Goal: Navigation & Orientation: Find specific page/section

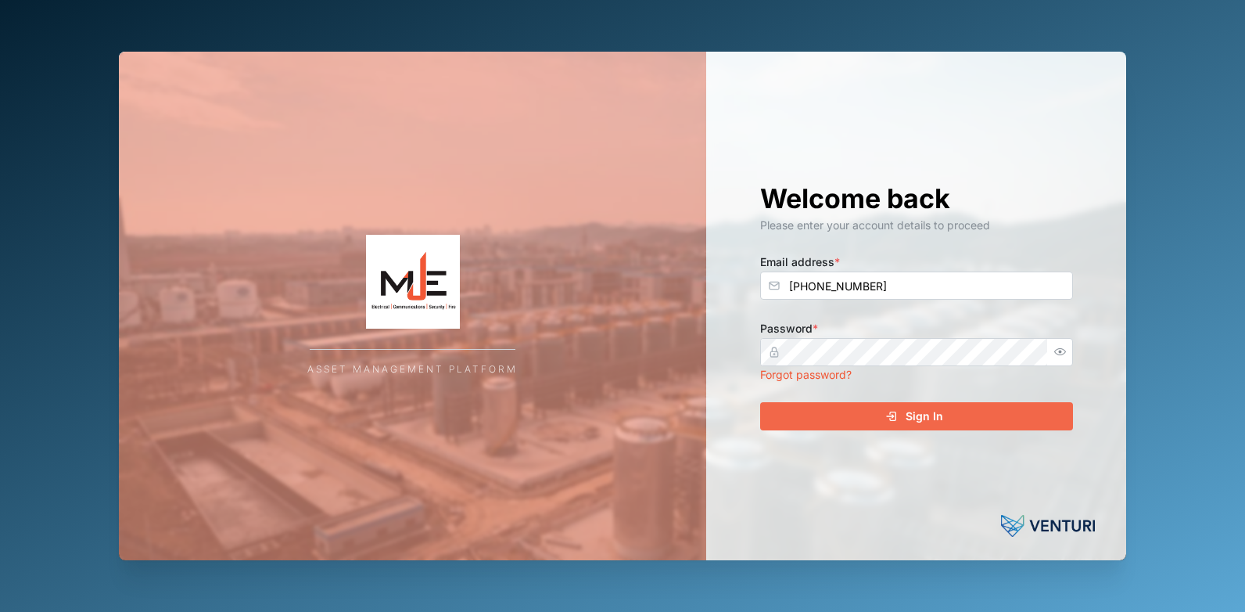
click at [1062, 354] on icon "button" at bounding box center [1061, 352] width 12 height 12
click at [895, 420] on icon "submit" at bounding box center [892, 416] width 13 height 13
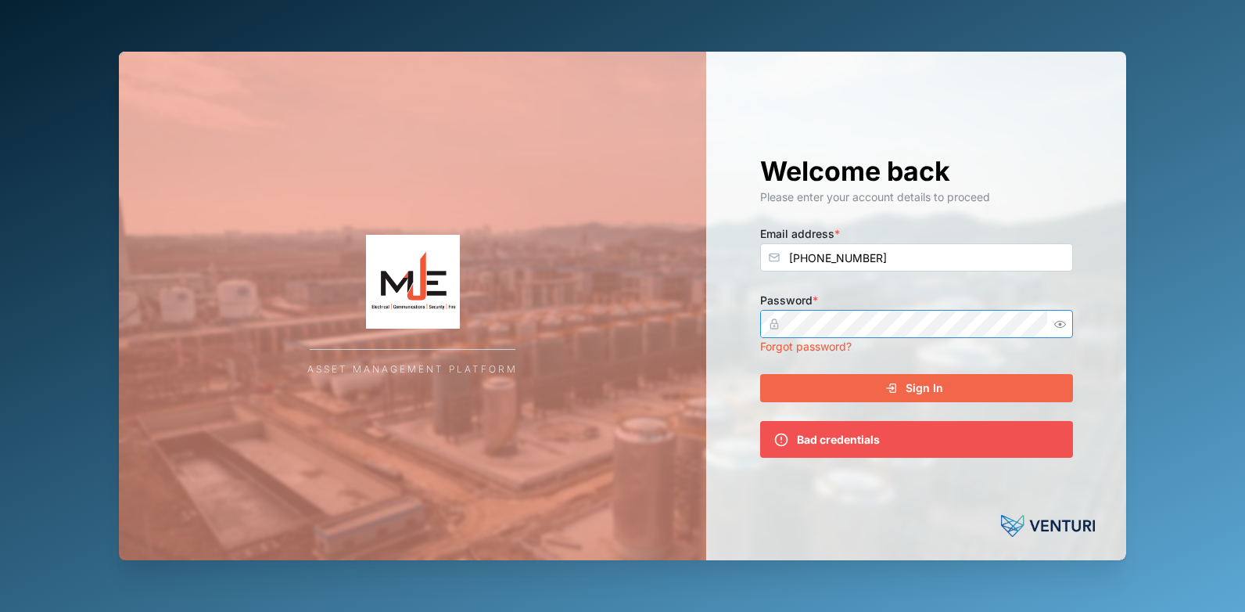
click at [699, 325] on div "Asset Management Platform Welcome back Please enter your account details to pro…" at bounding box center [623, 306] width 1008 height 509
click at [1060, 328] on icon "button" at bounding box center [1061, 324] width 12 height 12
click at [905, 254] on input "[PHONE_NUMBER]" at bounding box center [916, 257] width 313 height 28
drag, startPoint x: 903, startPoint y: 254, endPoint x: 738, endPoint y: 269, distance: 165.7
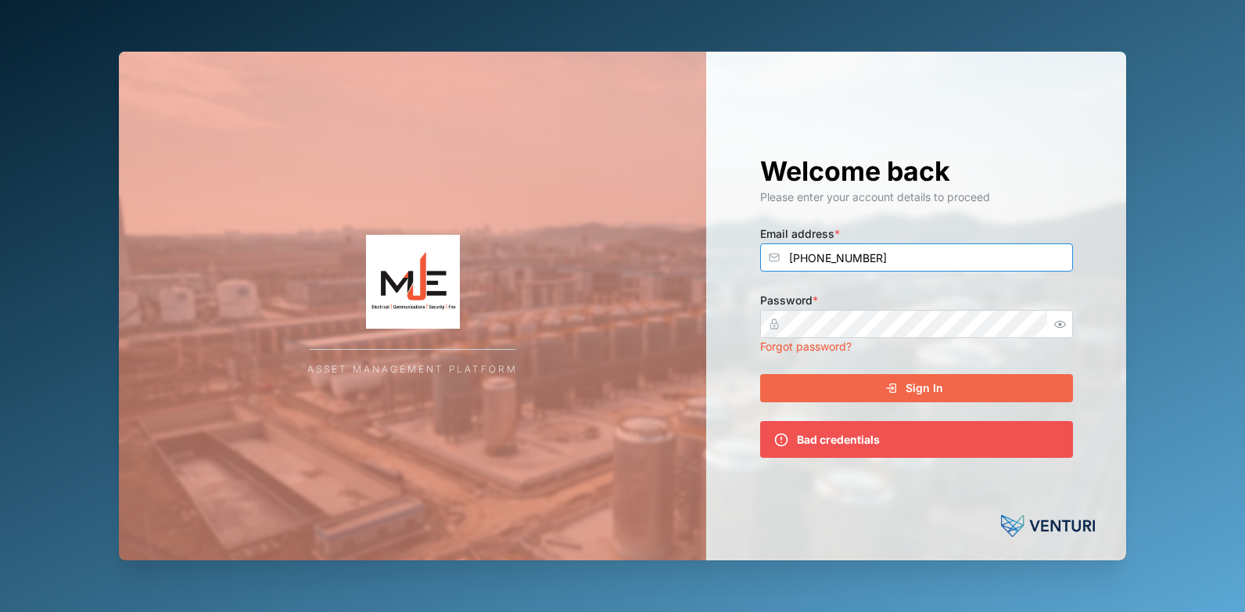
click at [738, 269] on div "Welcome back Please enter your account details to proceed Email address * [PHON…" at bounding box center [917, 306] width 376 height 509
type input "t"
type input "[EMAIL_ADDRESS][DOMAIN_NAME]"
click at [957, 390] on div "Sign In" at bounding box center [915, 388] width 288 height 27
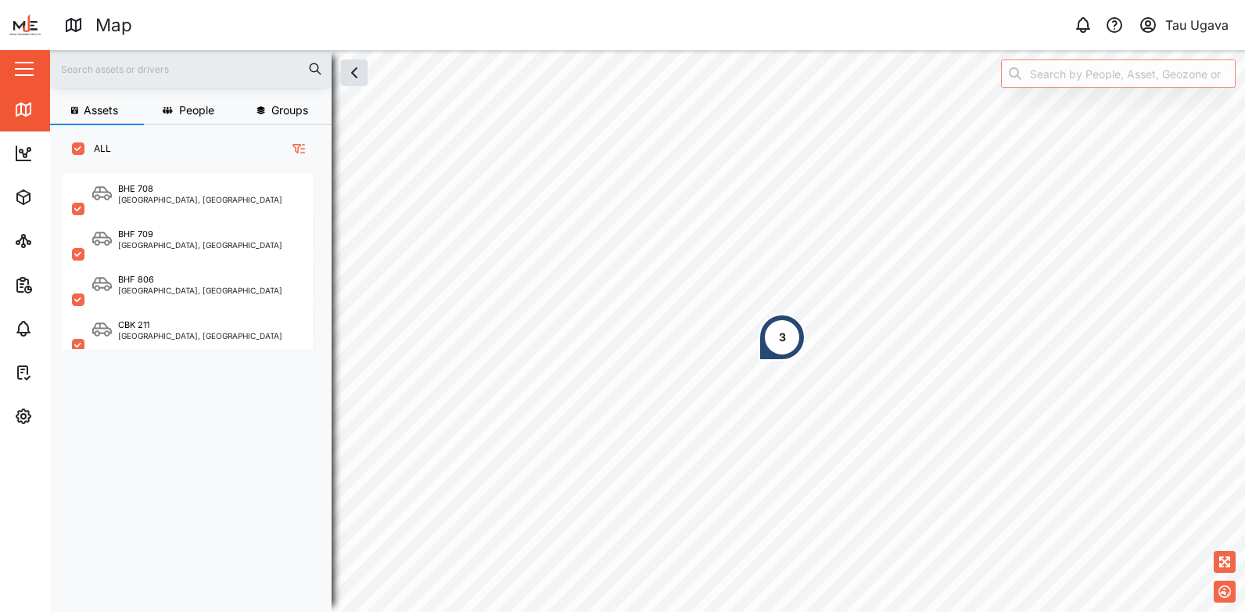
scroll to position [420, 245]
click at [29, 73] on button "button" at bounding box center [24, 69] width 27 height 27
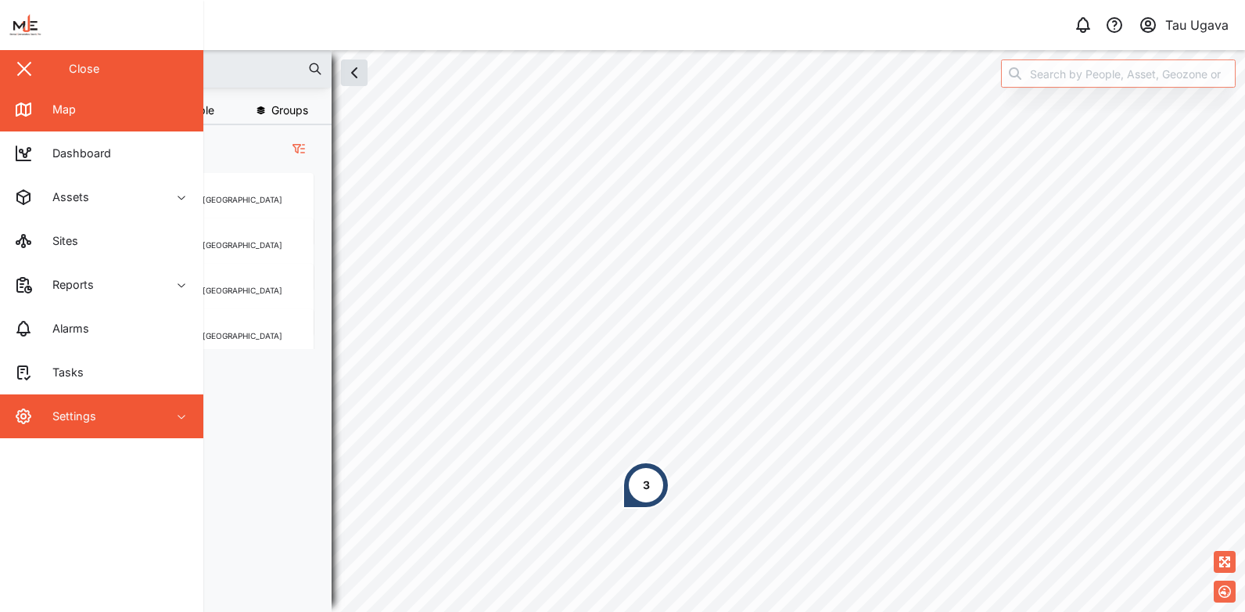
click at [126, 423] on div "Settings" at bounding box center [85, 416] width 142 height 19
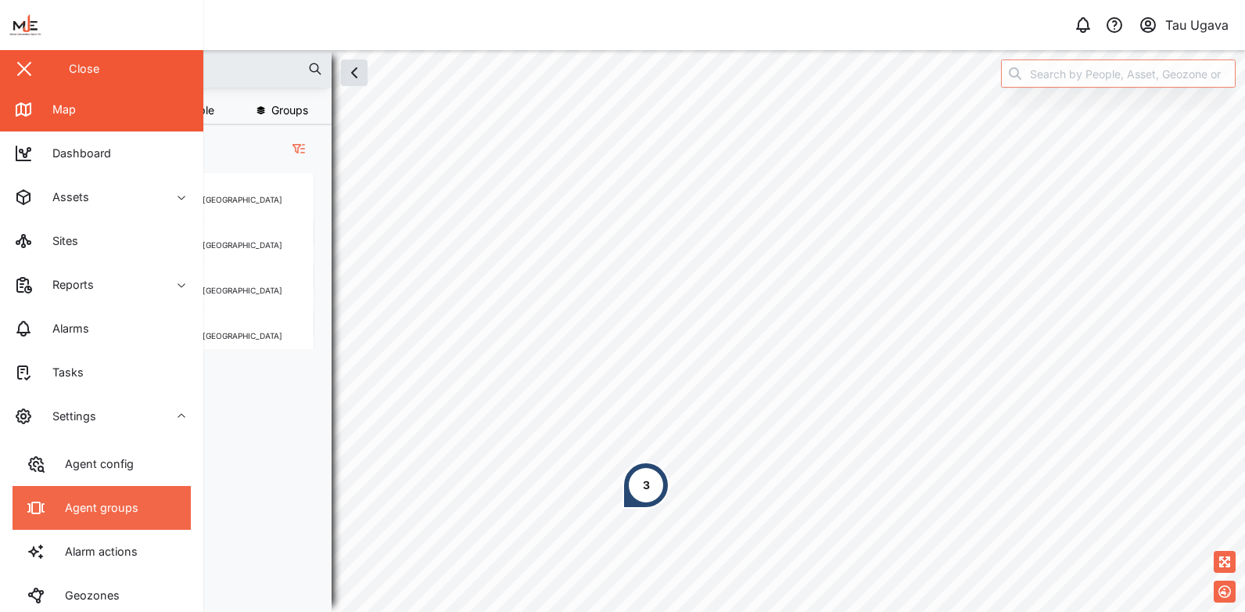
scroll to position [193, 0]
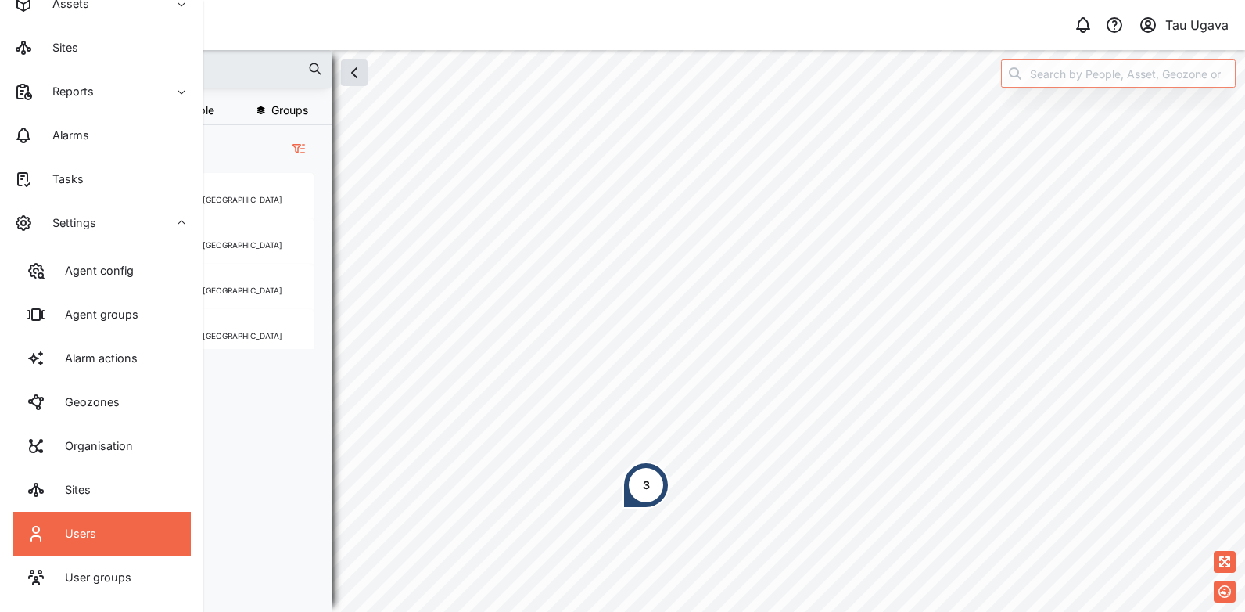
click at [78, 535] on div "Users" at bounding box center [74, 533] width 43 height 17
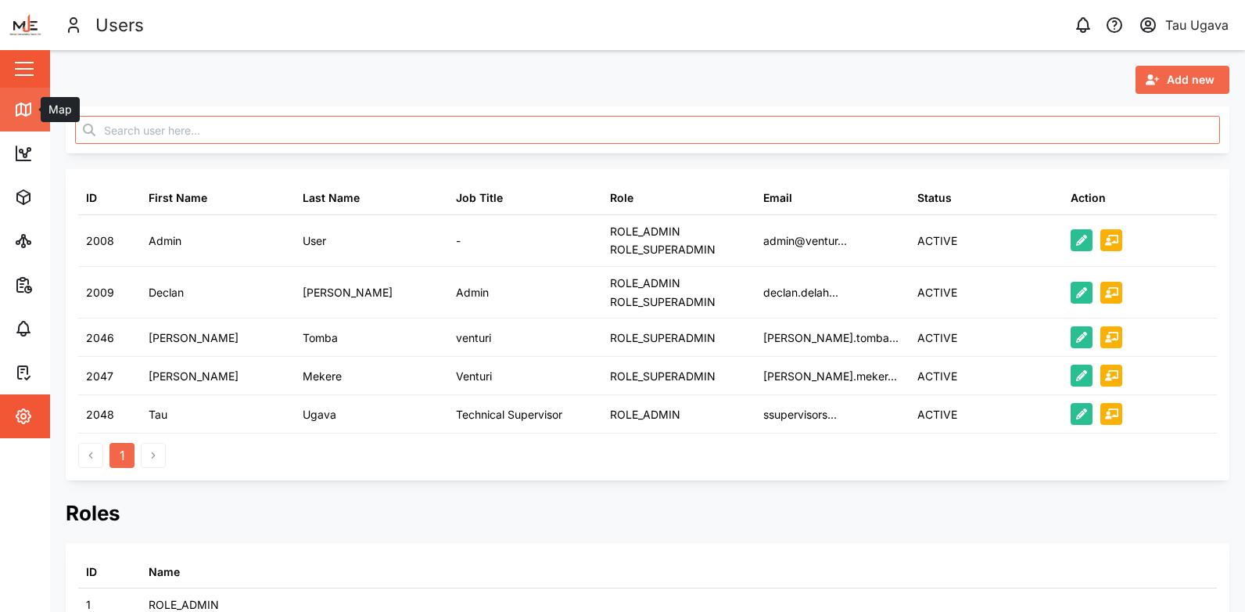
click at [23, 119] on link "Map" at bounding box center [101, 110] width 203 height 44
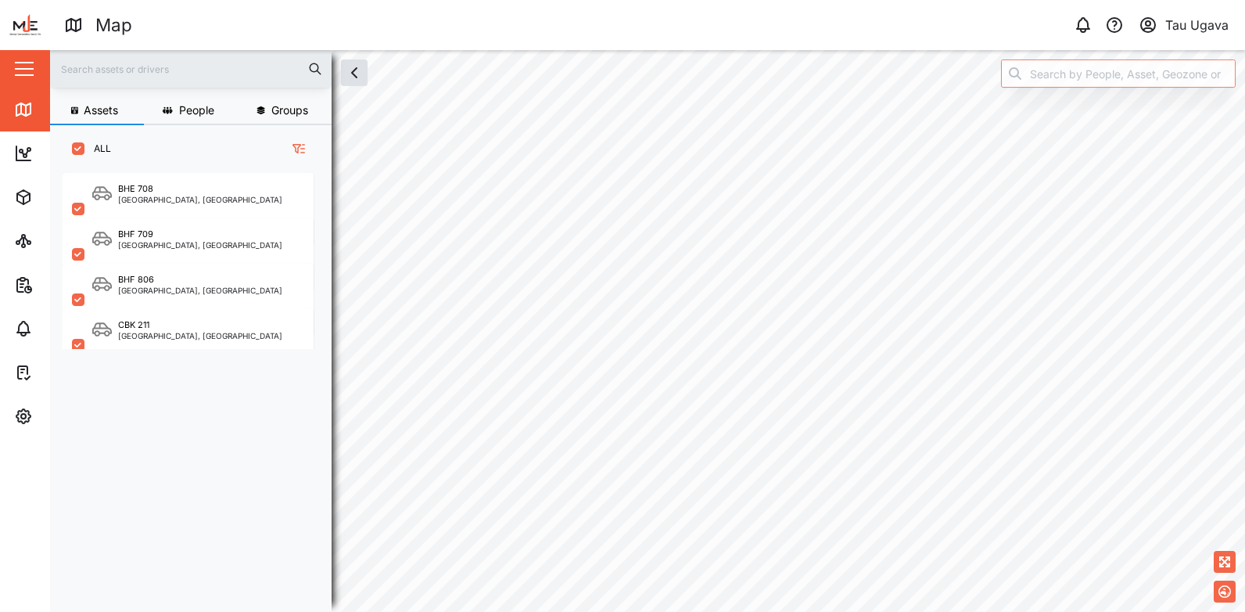
scroll to position [420, 245]
click at [1184, 28] on div "Tau Ugava" at bounding box center [1197, 26] width 63 height 20
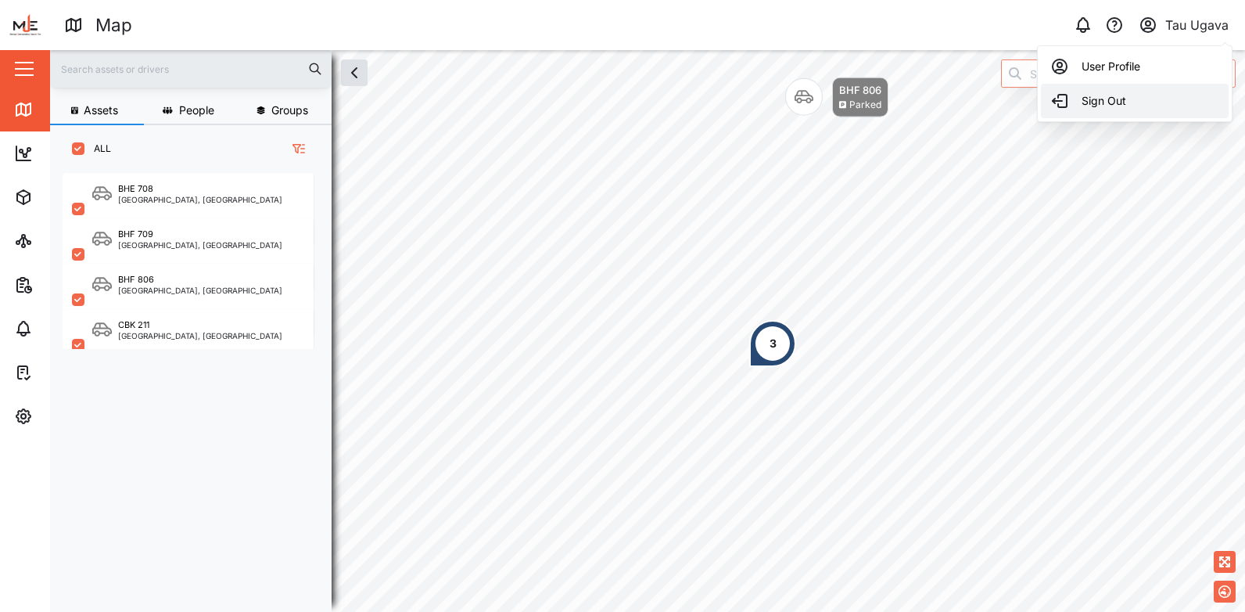
click at [1125, 95] on div "Sign Out" at bounding box center [1135, 101] width 169 height 19
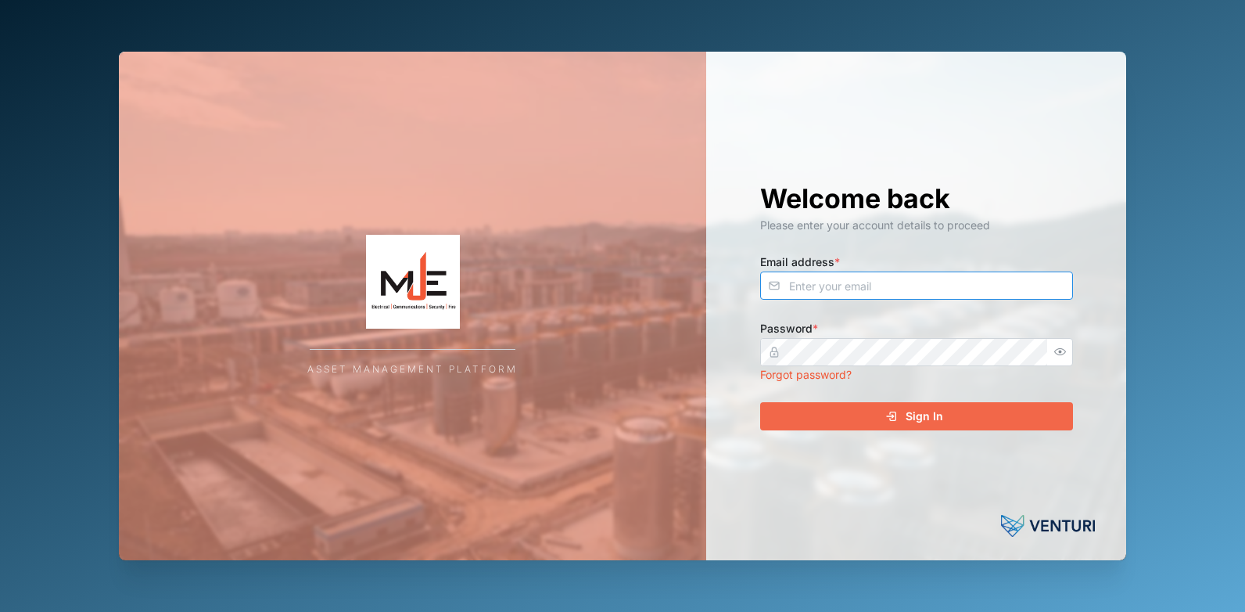
type input "[PHONE_NUMBER]"
click at [482, 460] on div "Asset Management Platform" at bounding box center [413, 306] width 588 height 509
click at [1055, 354] on icon "button" at bounding box center [1061, 352] width 12 height 12
click at [961, 415] on div "Sign In" at bounding box center [915, 416] width 288 height 27
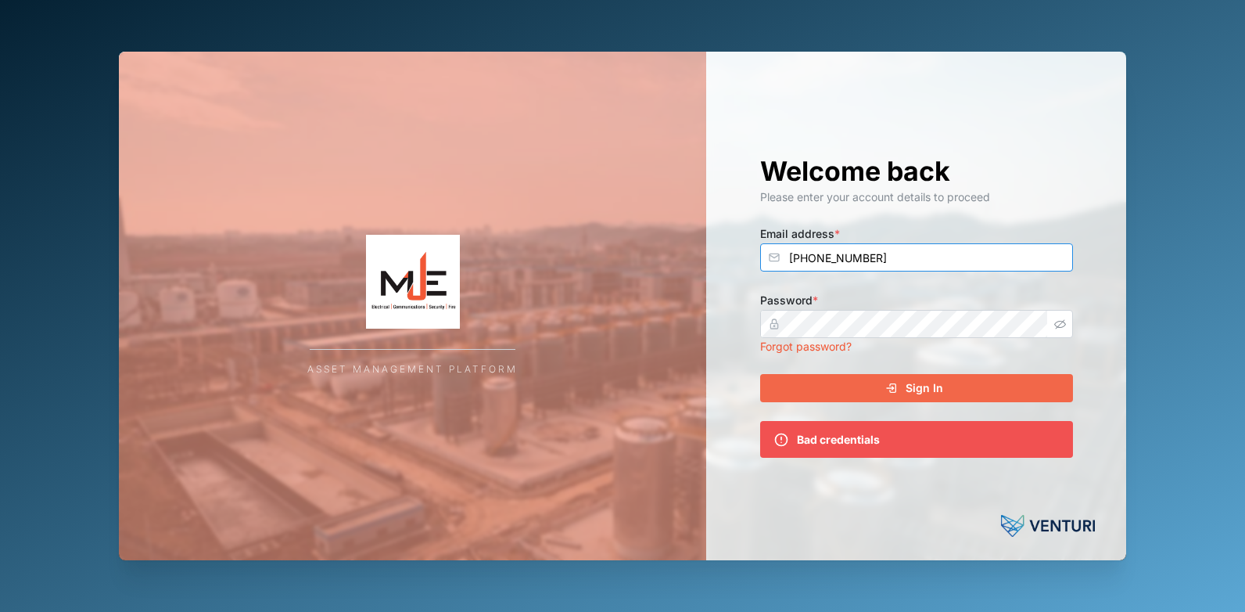
click at [888, 253] on input "[PHONE_NUMBER]" at bounding box center [916, 257] width 313 height 28
drag, startPoint x: 888, startPoint y: 253, endPoint x: 756, endPoint y: 261, distance: 131.7
click at [756, 261] on div "Welcome back Please enter your account details to proceed Email address * [PHON…" at bounding box center [917, 306] width 376 height 509
click at [760, 374] on button "Sign In" at bounding box center [916, 388] width 313 height 28
type input "[EMAIL_ADDRESS][DOMAIN_NAME]"
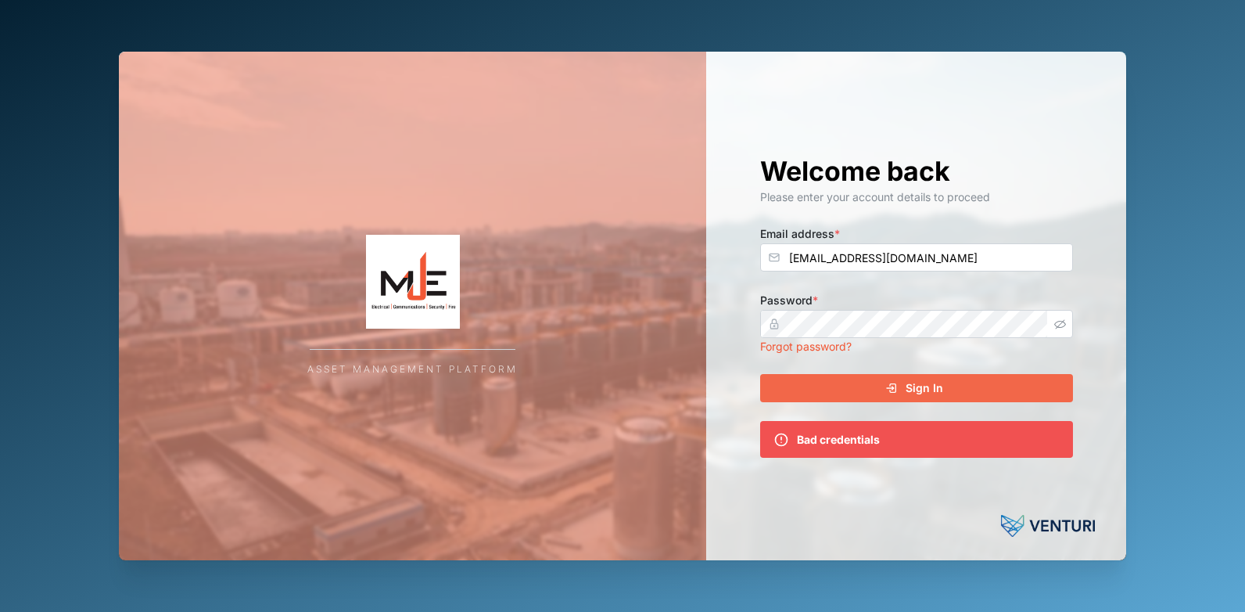
click at [917, 394] on span "Sign In" at bounding box center [925, 388] width 38 height 27
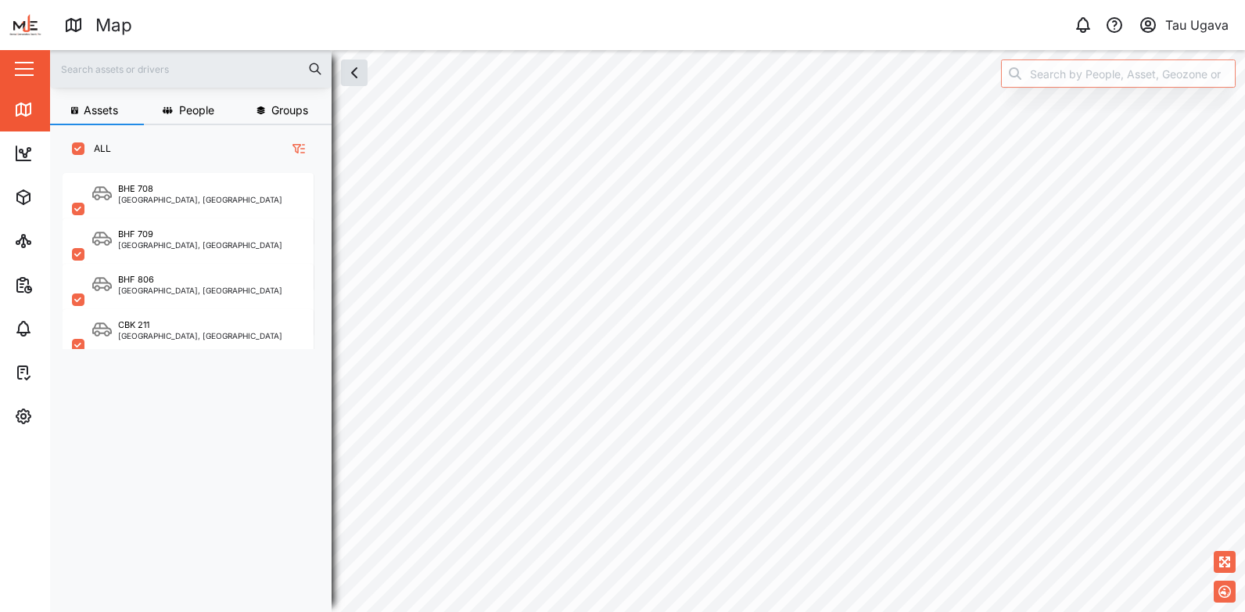
scroll to position [420, 245]
click at [199, 113] on span "People" at bounding box center [196, 110] width 35 height 11
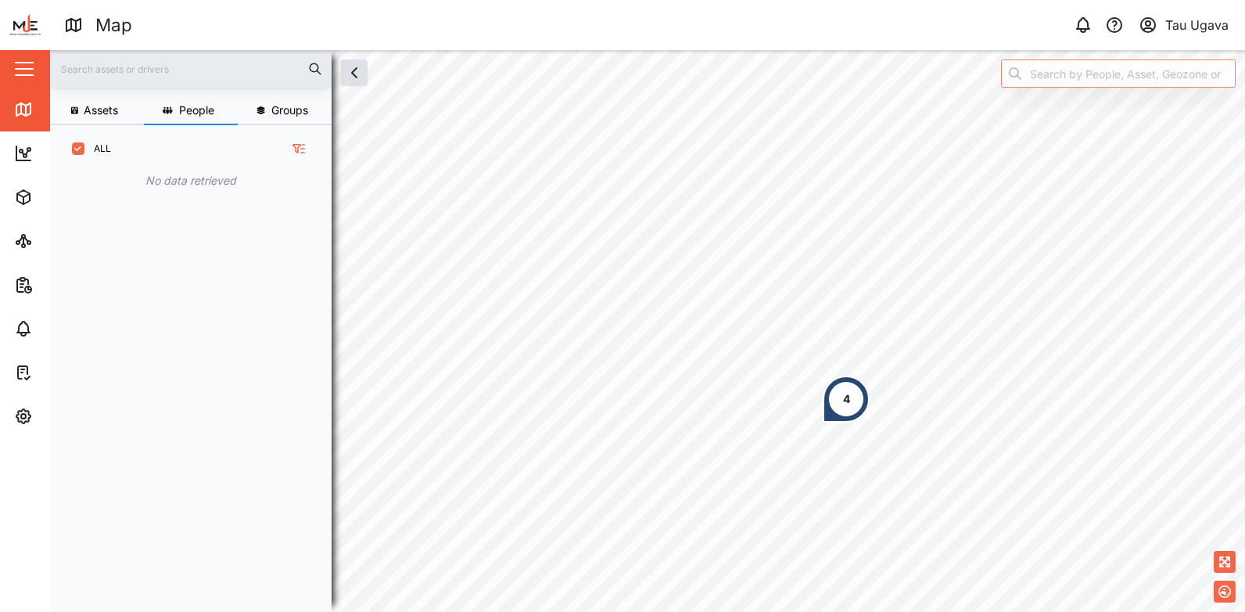
click at [276, 105] on span "Groups" at bounding box center [289, 110] width 37 height 11
click at [166, 106] on icon "button" at bounding box center [168, 110] width 10 height 9
click at [105, 108] on span "Assets" at bounding box center [101, 110] width 34 height 11
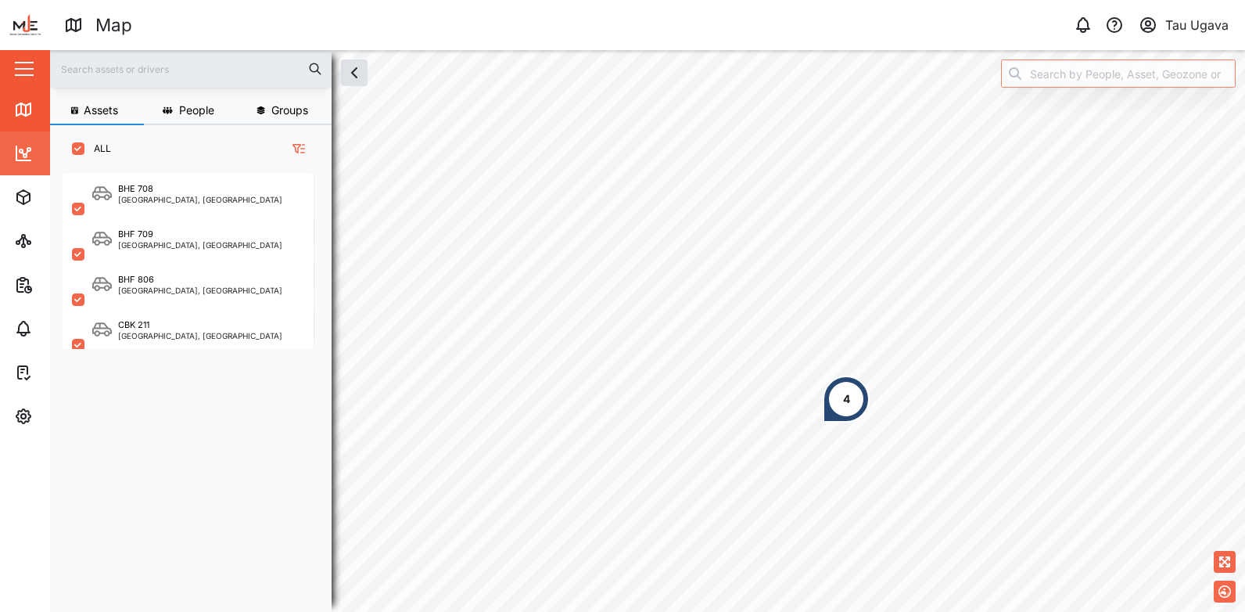
scroll to position [420, 245]
click at [15, 150] on icon at bounding box center [23, 153] width 19 height 19
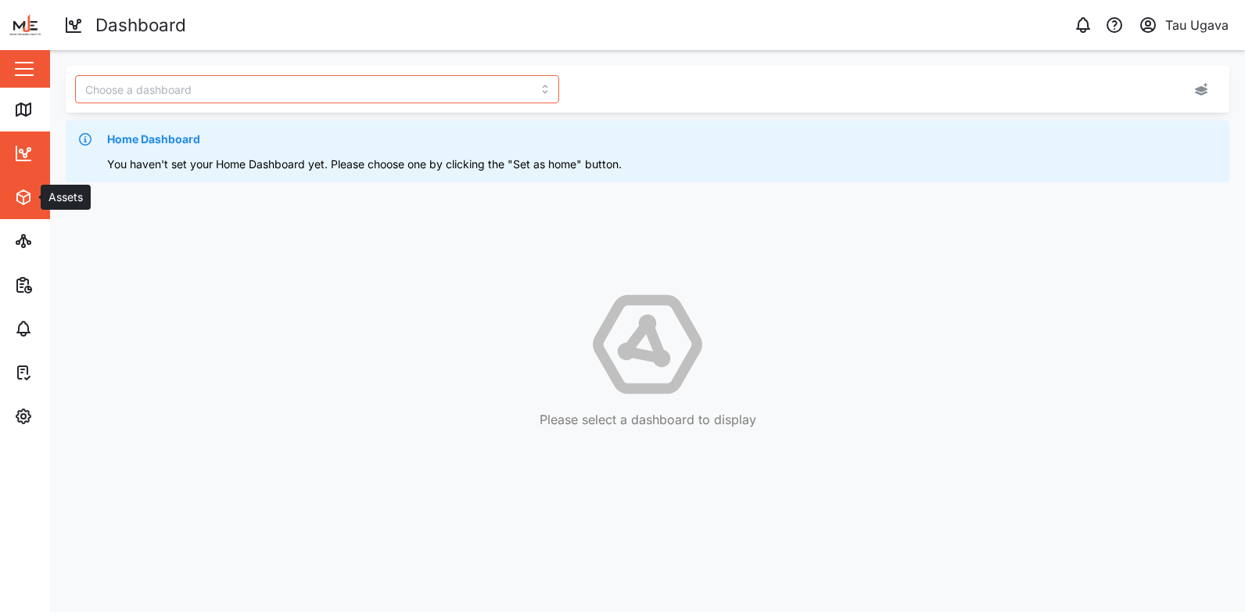
click at [14, 196] on icon "button" at bounding box center [23, 197] width 19 height 19
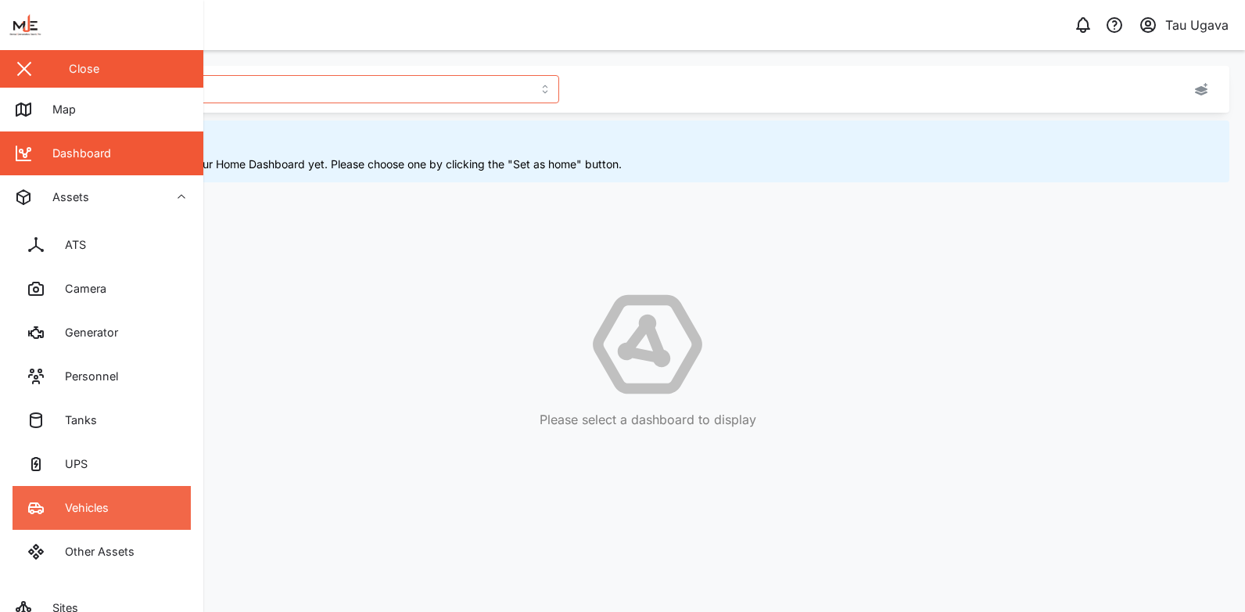
click at [119, 506] on link "Vehicles" at bounding box center [102, 508] width 178 height 44
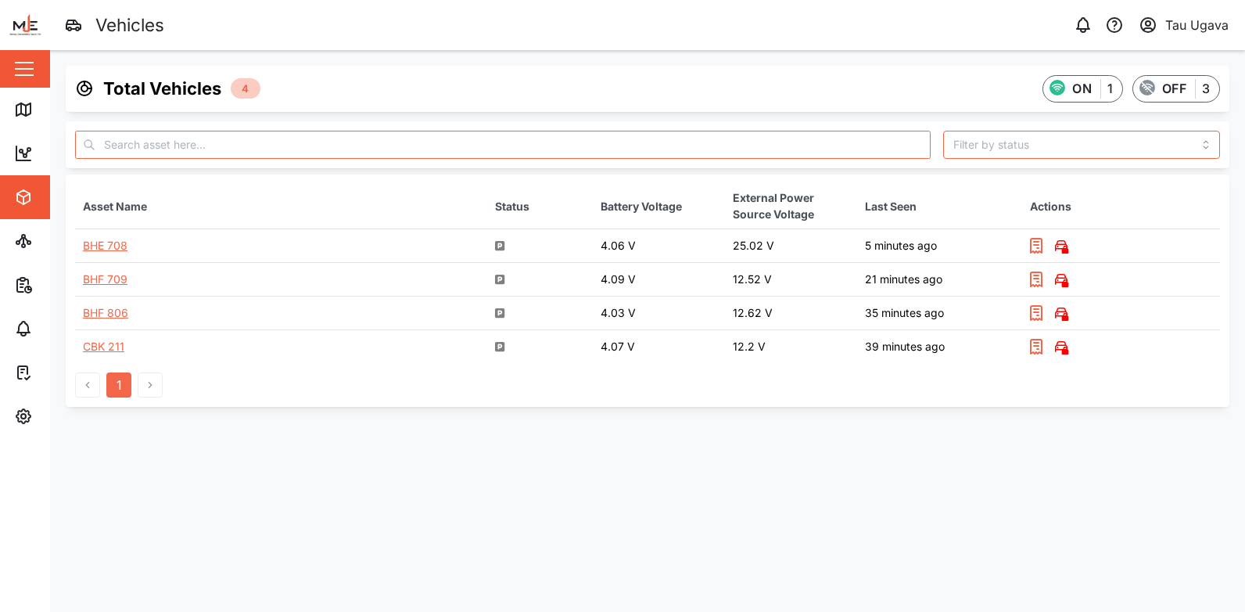
click at [120, 250] on div "BHE 708" at bounding box center [105, 245] width 45 height 13
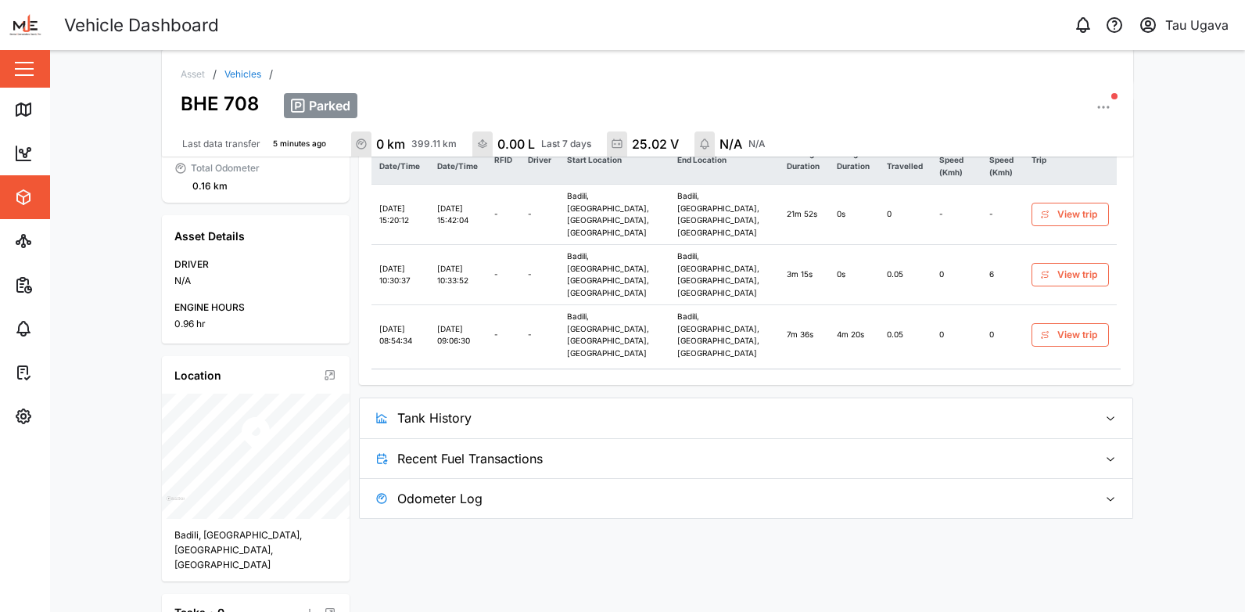
scroll to position [241, 0]
click at [1105, 411] on icon "button" at bounding box center [1111, 417] width 13 height 13
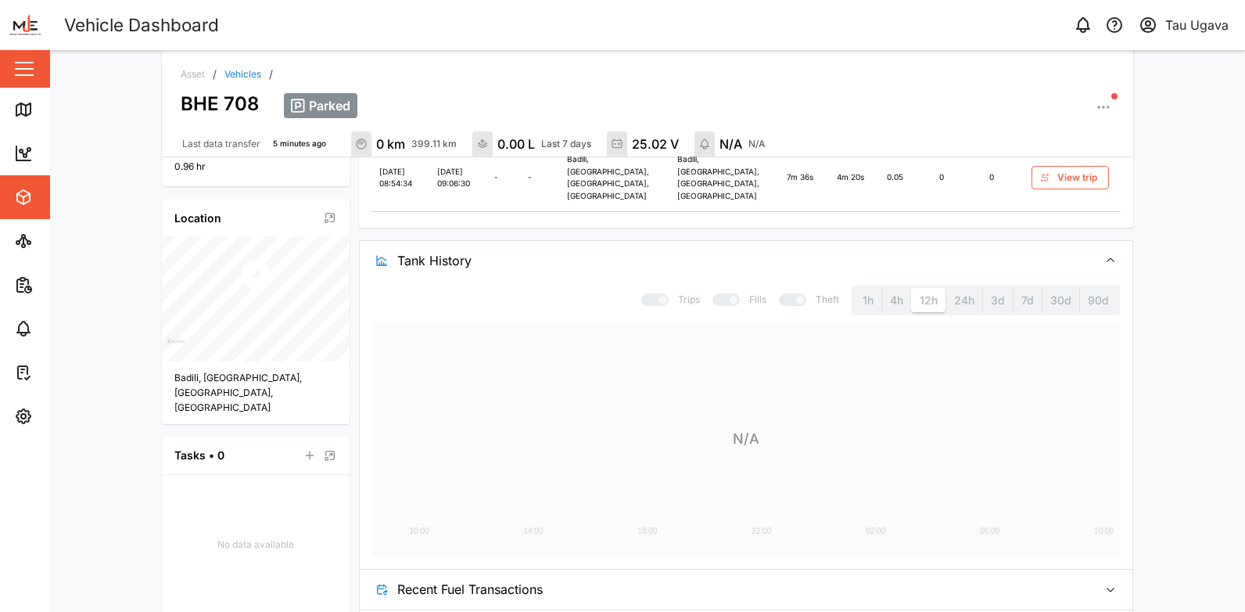
scroll to position [415, 0]
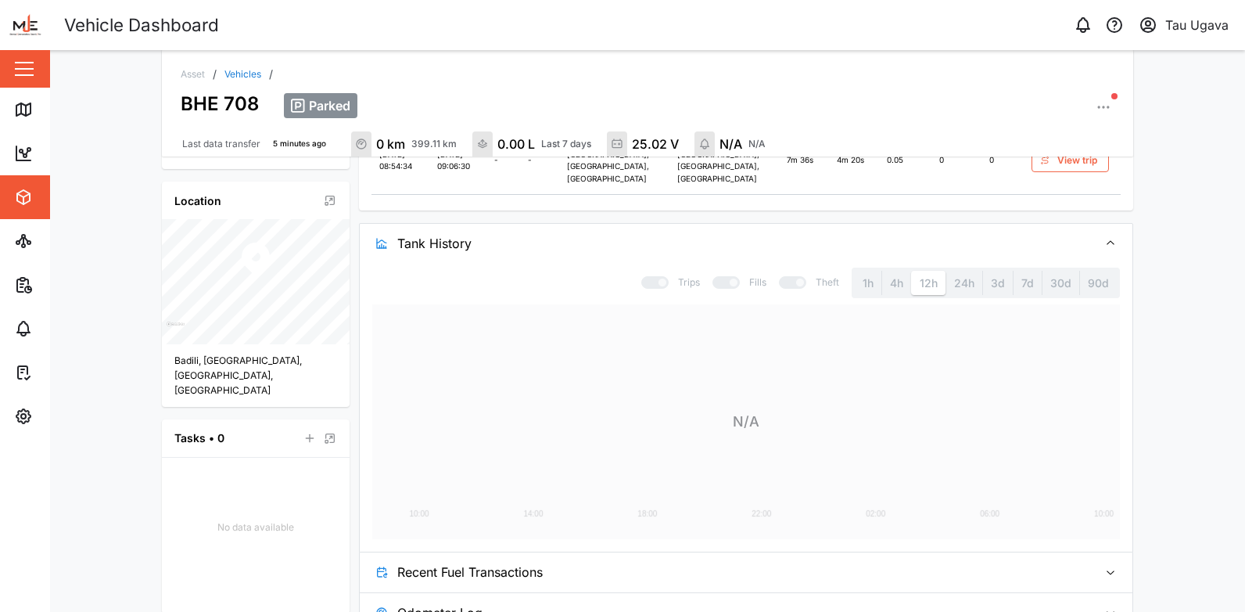
click at [1119, 552] on button "Recent Fuel Transactions" at bounding box center [746, 571] width 773 height 39
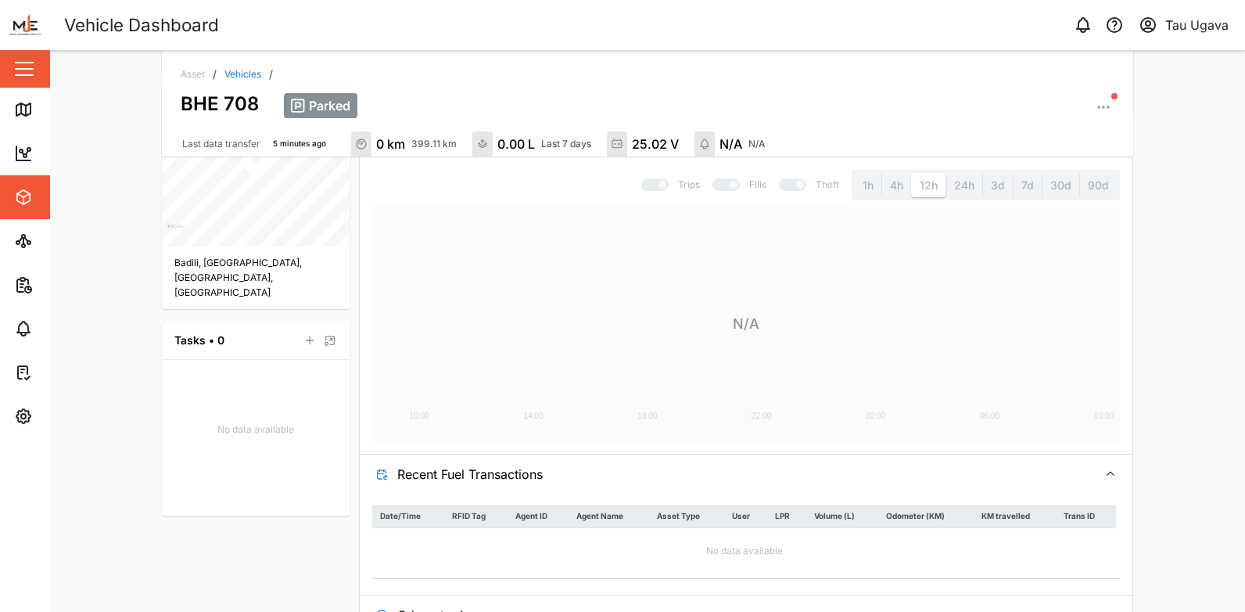
click at [679, 528] on div "No data available" at bounding box center [744, 551] width 744 height 46
click at [718, 544] on div "No data available" at bounding box center [744, 551] width 77 height 15
click at [1105, 108] on icon "button" at bounding box center [1104, 107] width 16 height 16
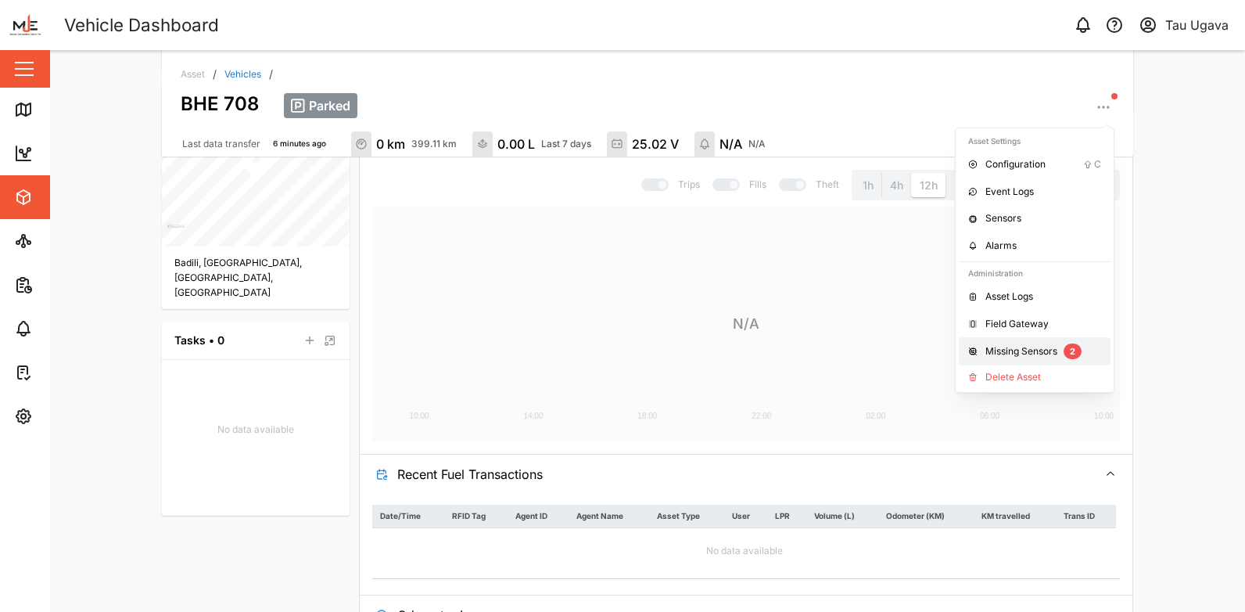
click at [1037, 359] on div "Missing Sensors 2" at bounding box center [1044, 351] width 116 height 16
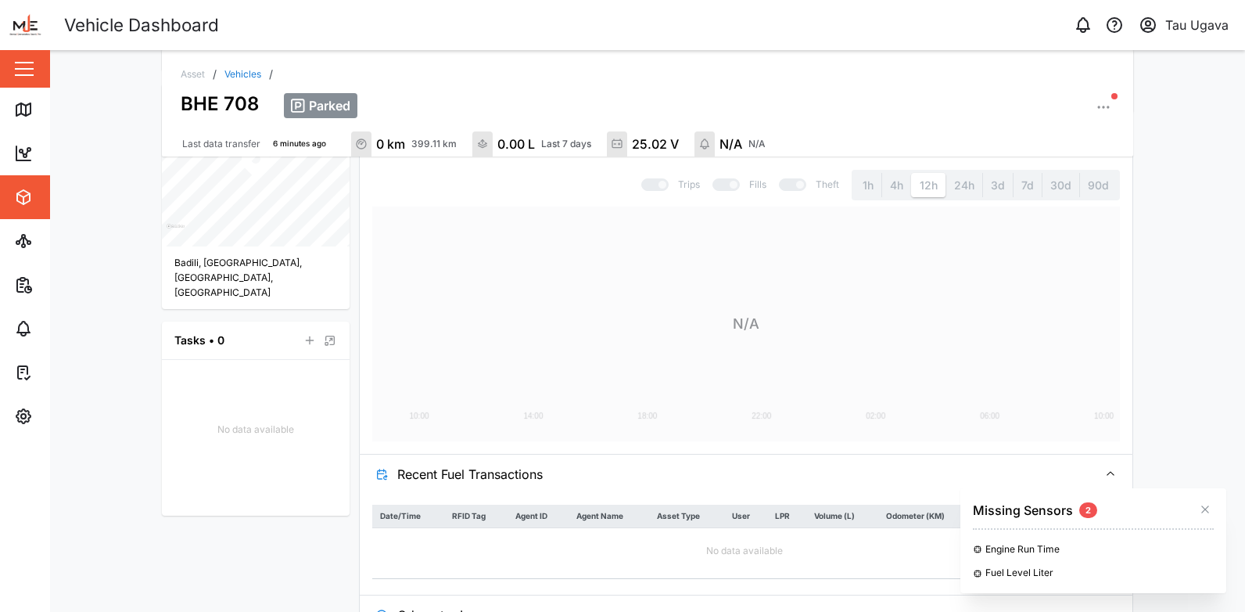
click at [1204, 508] on icon "button" at bounding box center [1205, 509] width 13 height 13
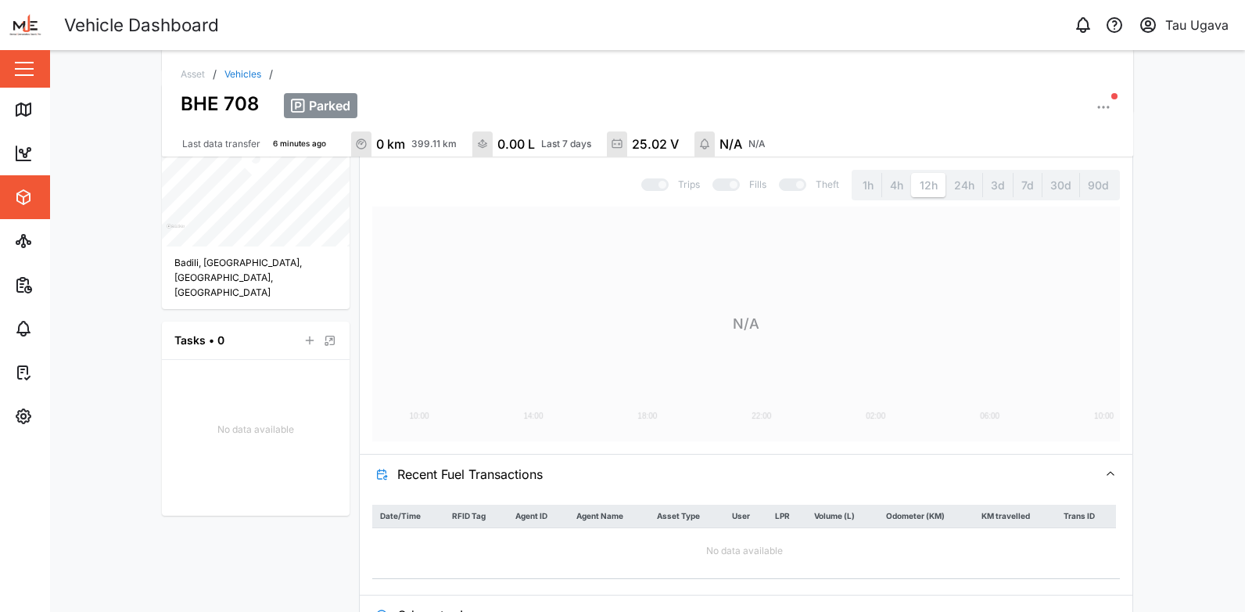
click at [181, 74] on div "Asset" at bounding box center [193, 74] width 24 height 9
click at [192, 79] on div "Asset" at bounding box center [193, 74] width 24 height 9
click at [236, 74] on link "Vehicles" at bounding box center [243, 74] width 37 height 9
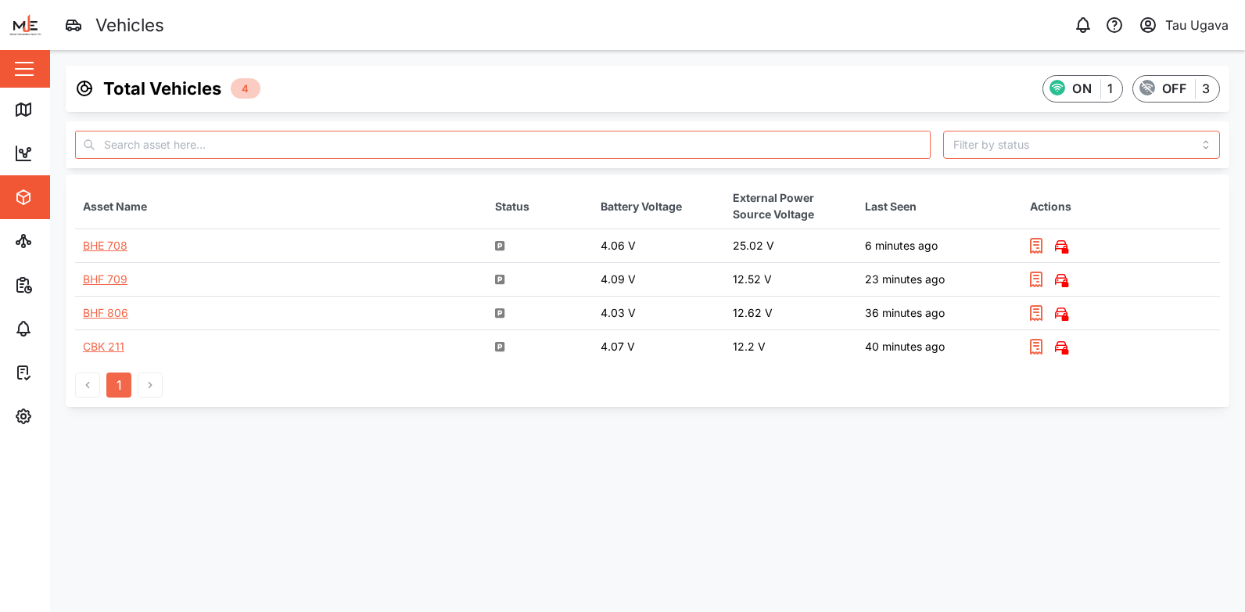
click at [110, 349] on div "CBK 211" at bounding box center [103, 346] width 41 height 13
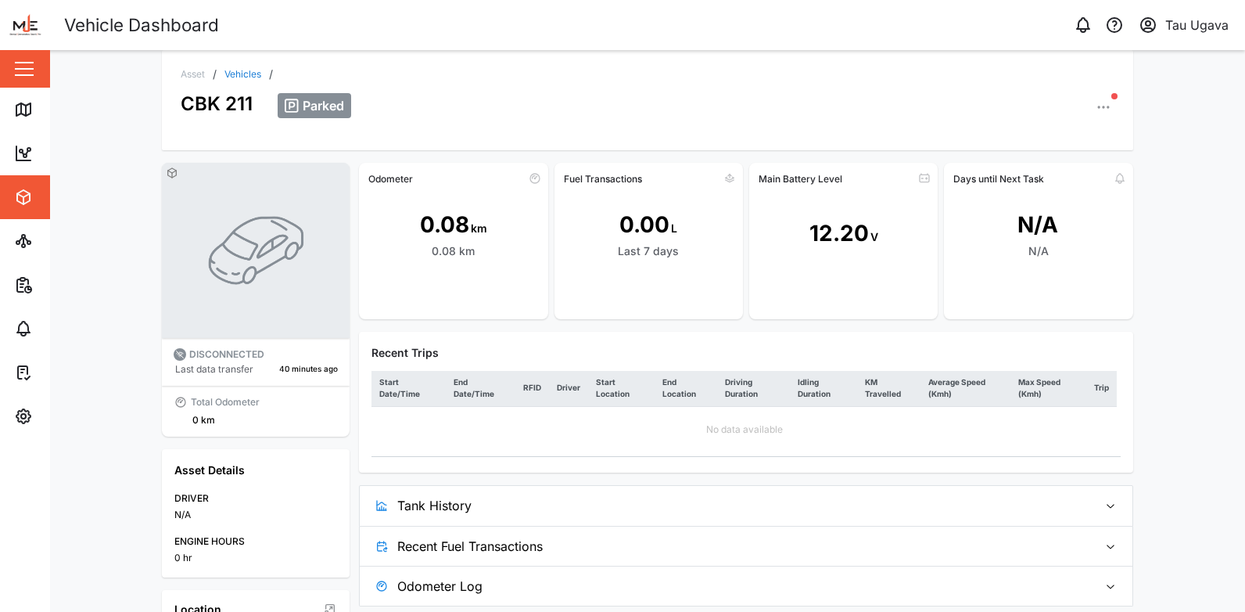
click at [1096, 108] on icon "button" at bounding box center [1104, 107] width 16 height 16
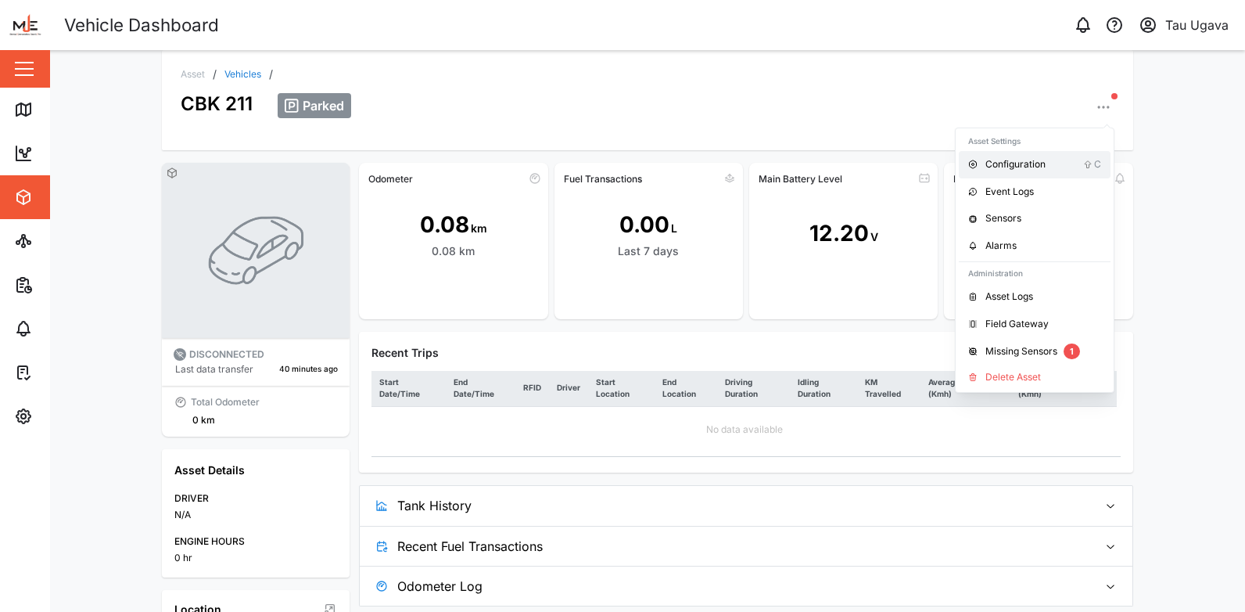
click at [1044, 167] on div "Configuration" at bounding box center [1035, 164] width 98 height 15
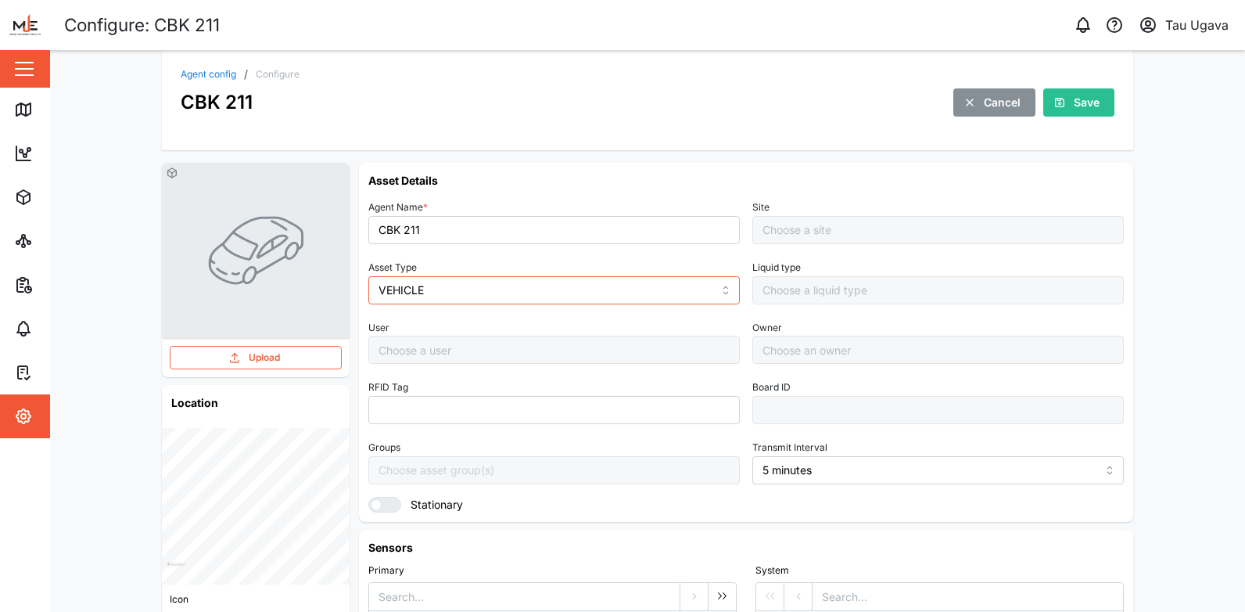
type input "MANUAL"
type input "VEHICLE"
type input "5 minutes"
type input "Default Site"
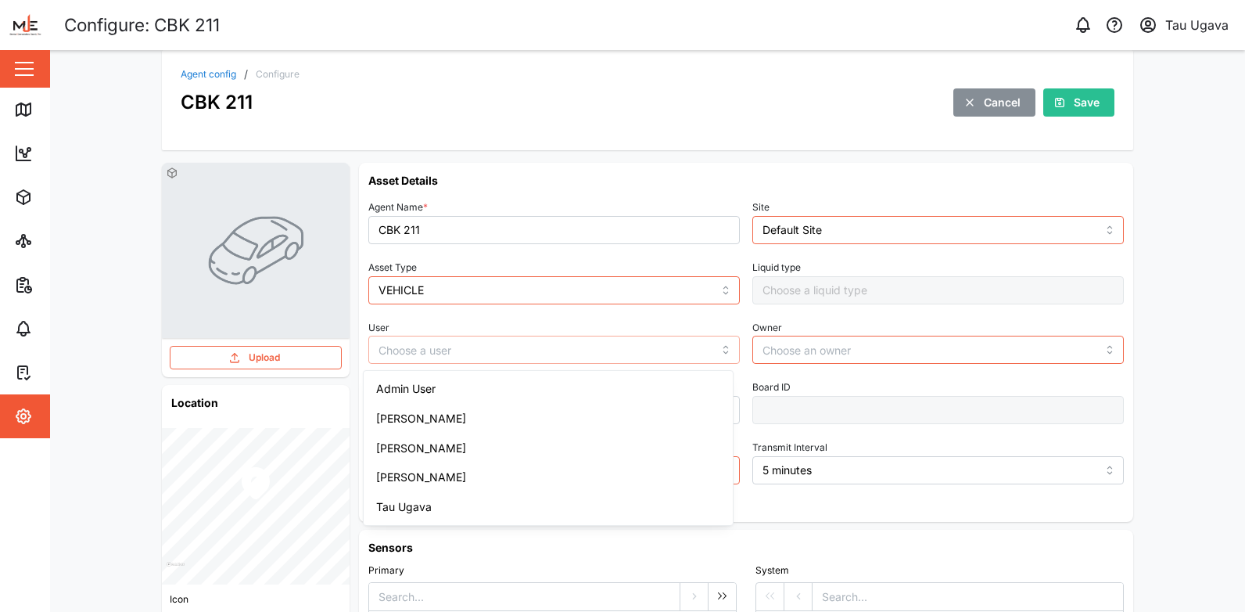
click at [718, 353] on input "User" at bounding box center [554, 350] width 372 height 28
click at [1098, 224] on input "Default Site" at bounding box center [939, 230] width 372 height 28
click at [966, 110] on div "Cancel" at bounding box center [992, 102] width 57 height 27
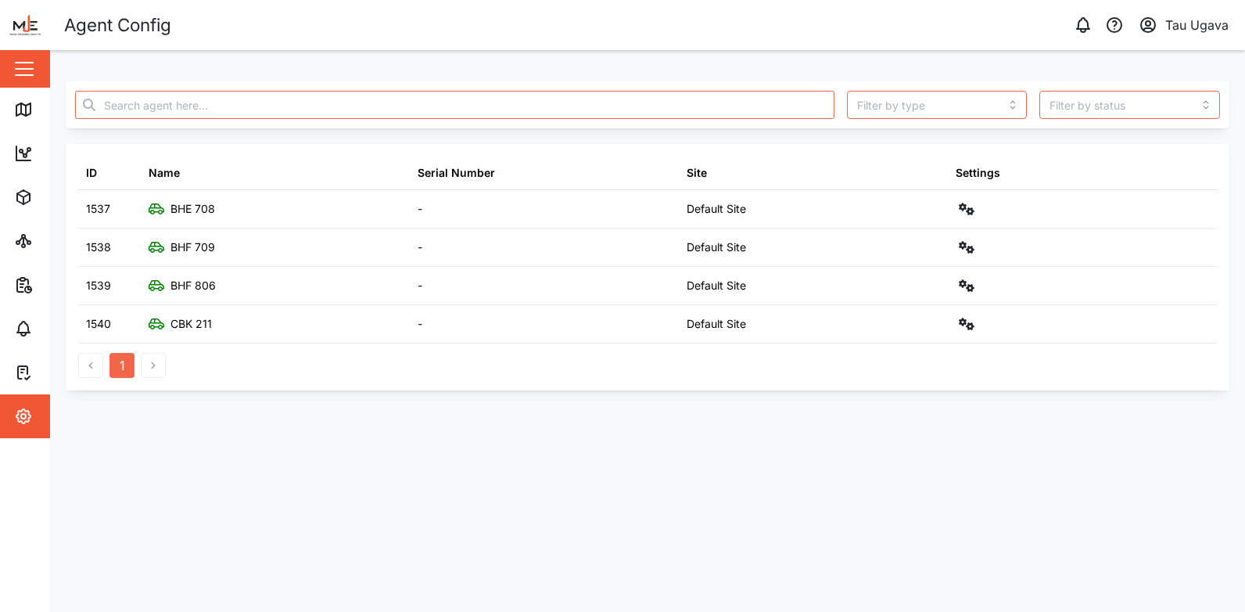
click at [15, 72] on button "button" at bounding box center [24, 69] width 27 height 27
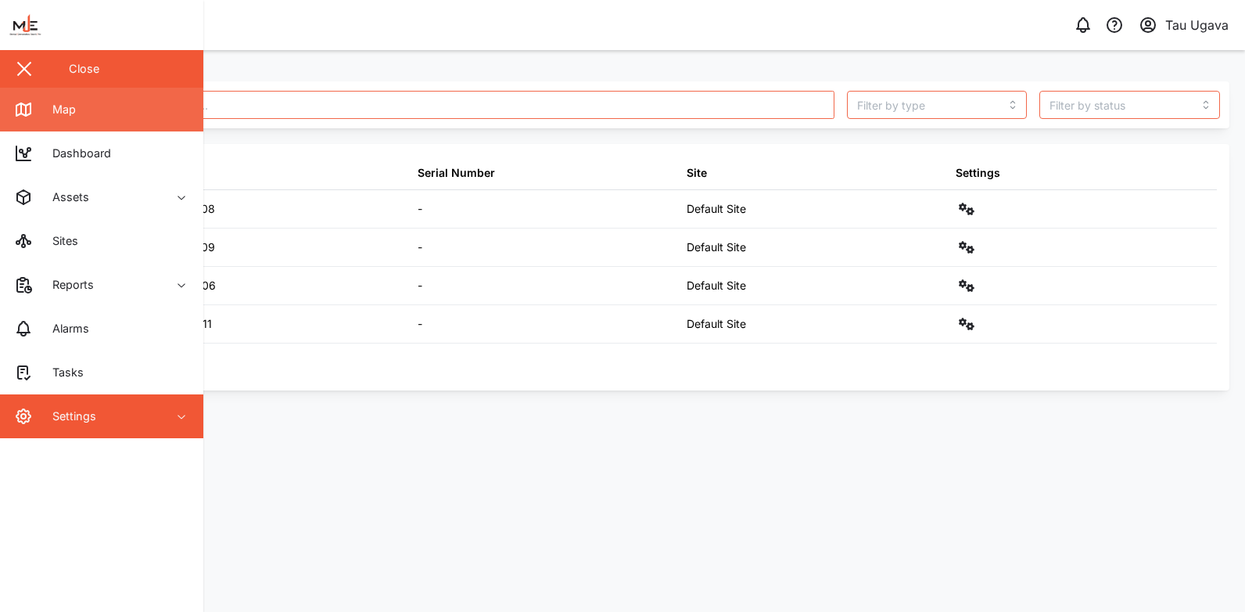
click at [66, 102] on div "Map" at bounding box center [58, 109] width 35 height 17
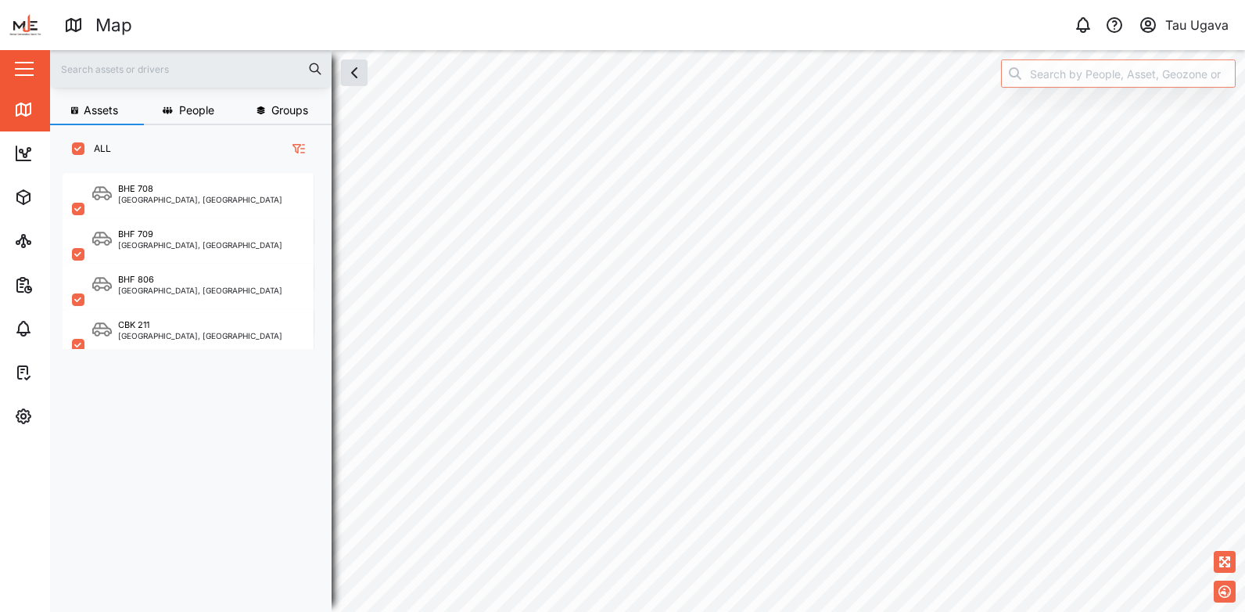
scroll to position [13, 13]
click at [27, 149] on icon at bounding box center [28, 149] width 3 height 3
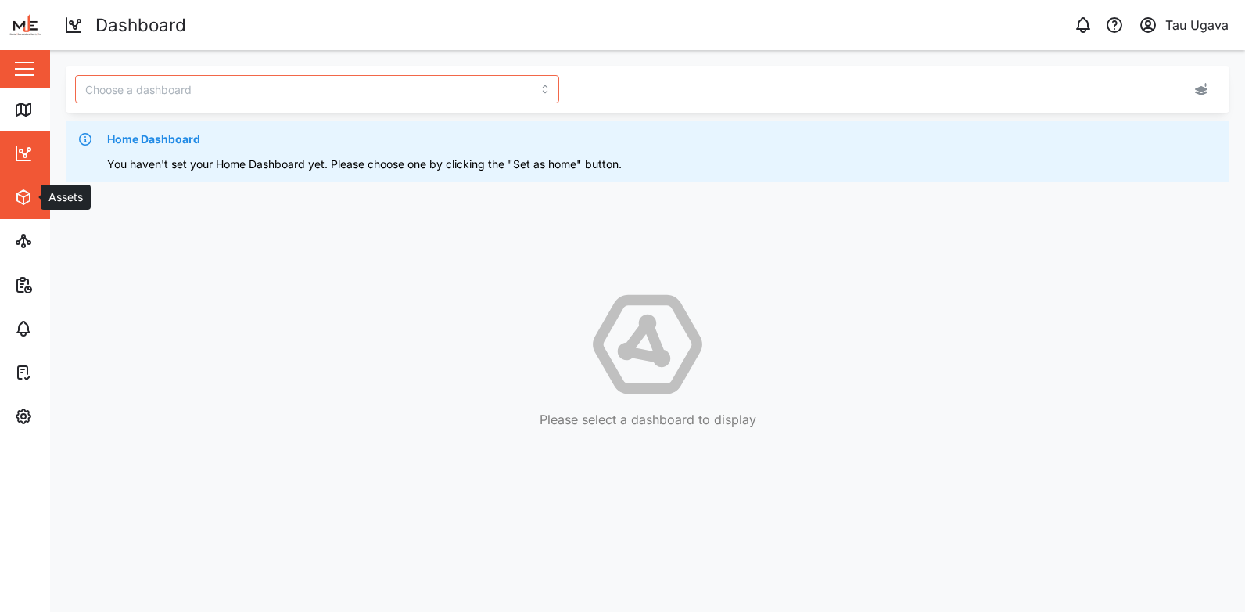
click at [25, 218] on span "Assets" at bounding box center [85, 197] width 142 height 44
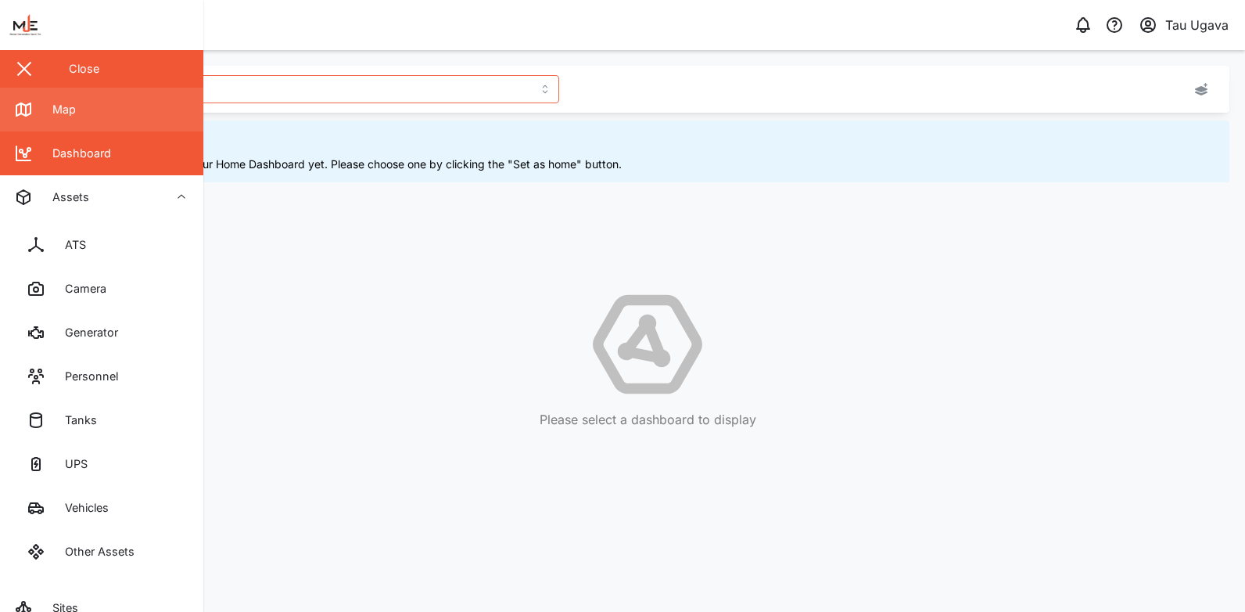
click at [51, 101] on div "Map" at bounding box center [58, 109] width 35 height 17
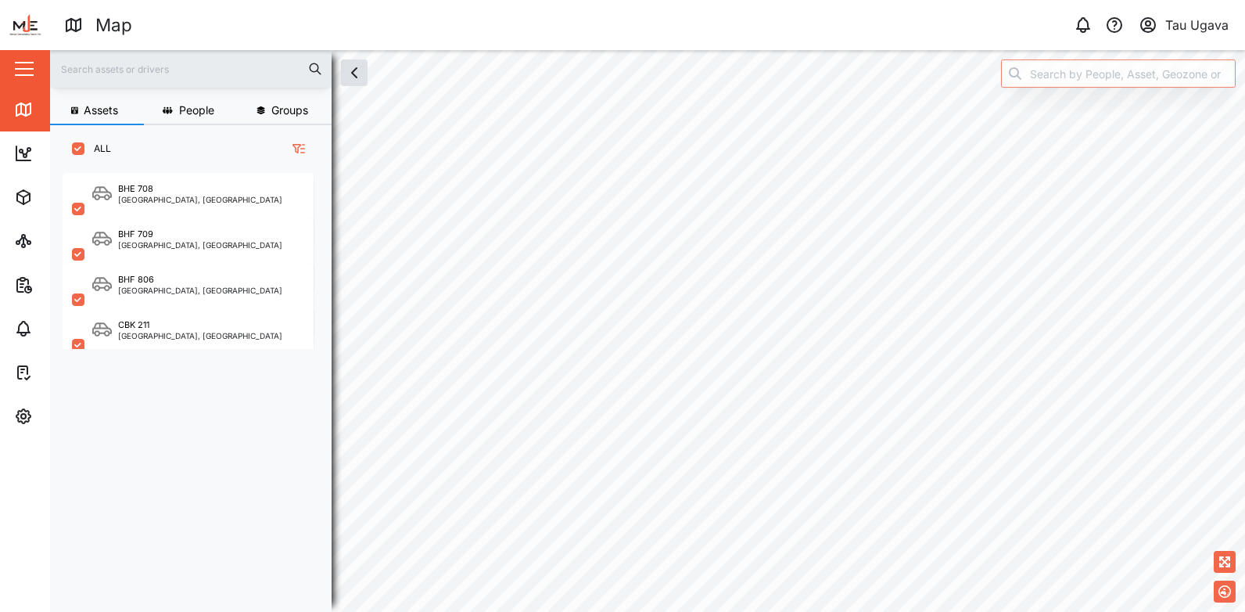
checkbox input "true"
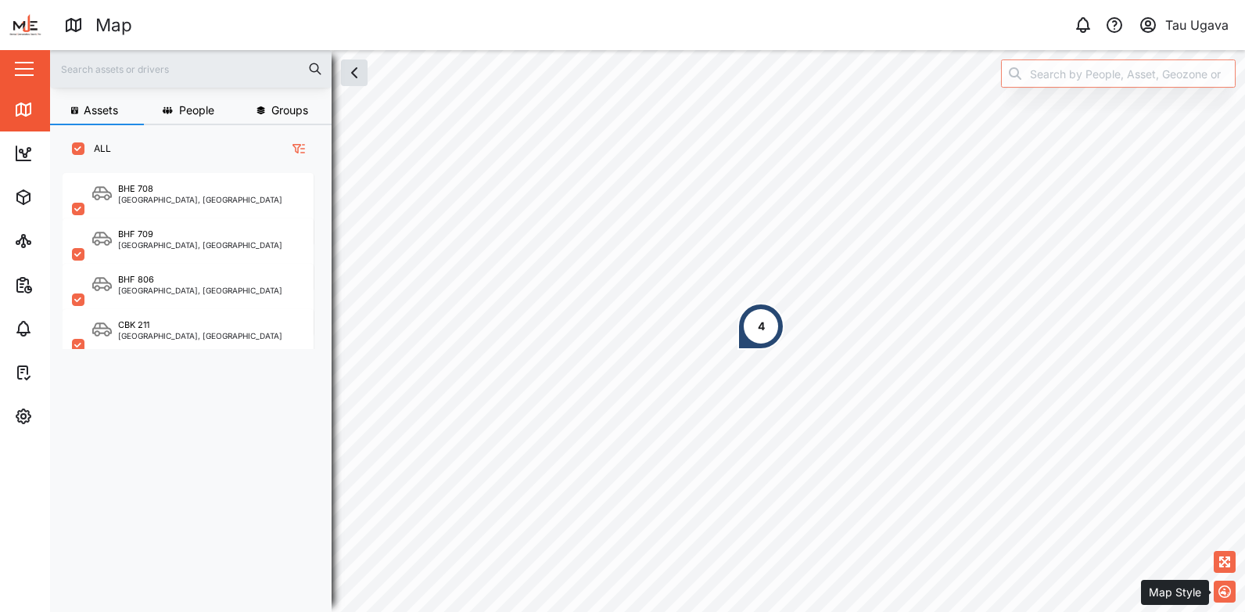
click at [1222, 598] on button "button" at bounding box center [1225, 591] width 22 height 22
